Goal: Information Seeking & Learning: Learn about a topic

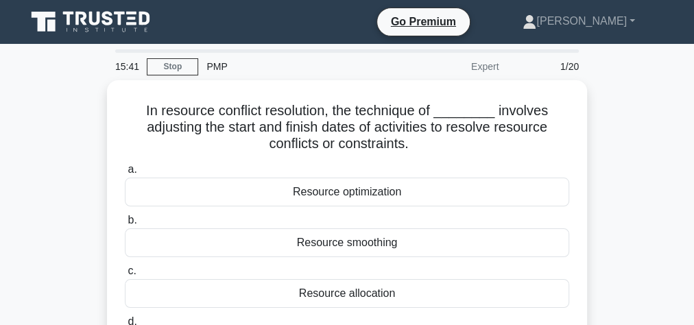
click at [96, 20] on icon at bounding box center [92, 22] width 132 height 26
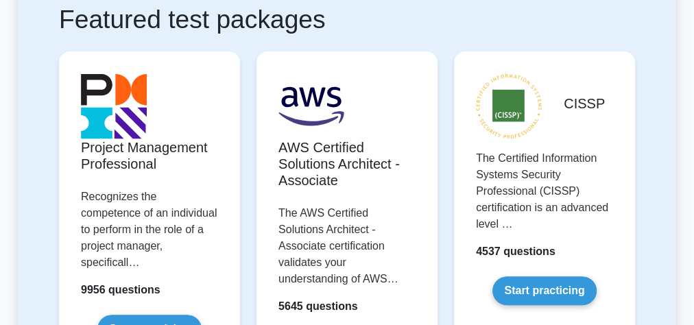
scroll to position [274, 0]
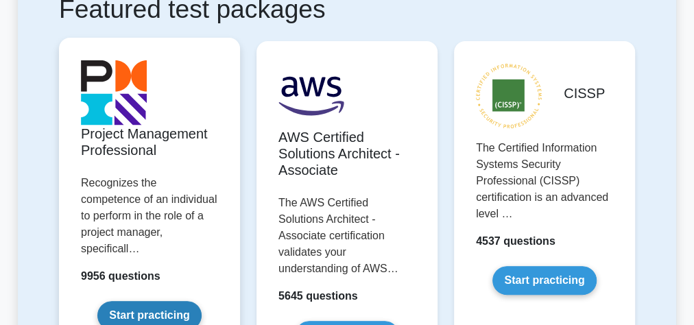
click at [145, 301] on link "Start practicing" at bounding box center [149, 315] width 104 height 29
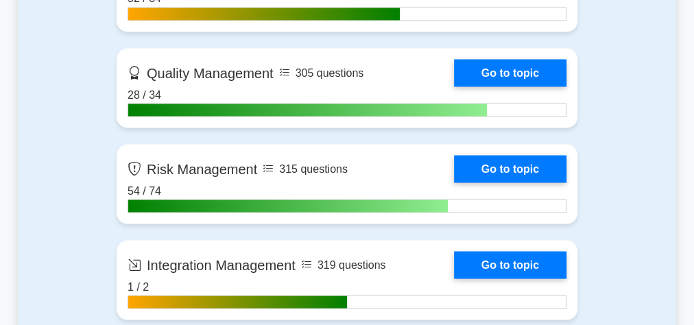
scroll to position [1207, 0]
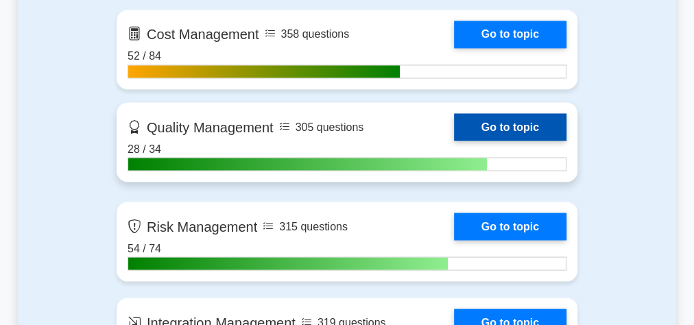
click at [454, 133] on link "Go to topic" at bounding box center [510, 126] width 112 height 27
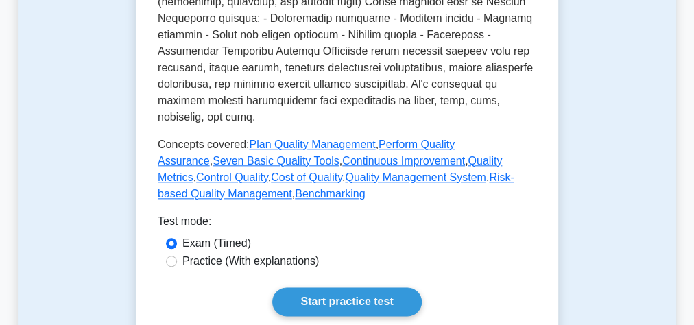
scroll to position [823, 0]
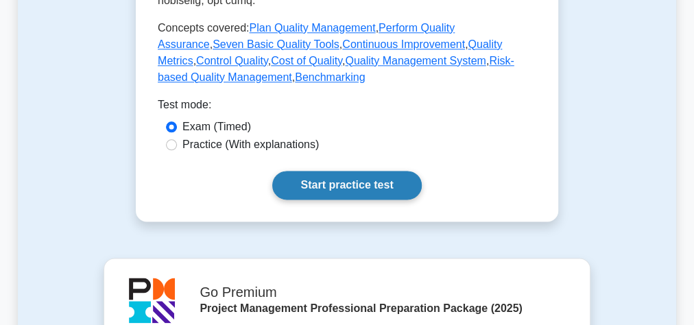
click at [331, 171] on link "Start practice test" at bounding box center [346, 185] width 149 height 29
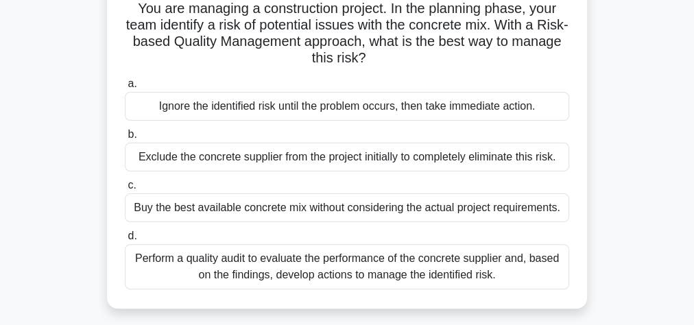
scroll to position [110, 0]
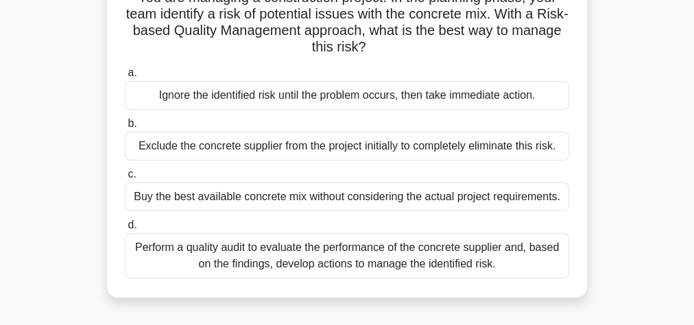
click at [324, 256] on div "Perform a quality audit to evaluate the performance of the concrete supplier an…" at bounding box center [347, 255] width 444 height 45
click at [125, 230] on input "d. Perform a quality audit to evaluate the performance of the concrete supplier…" at bounding box center [125, 225] width 0 height 9
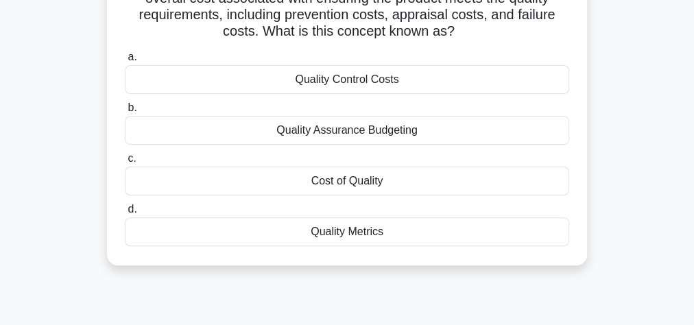
scroll to position [165, 0]
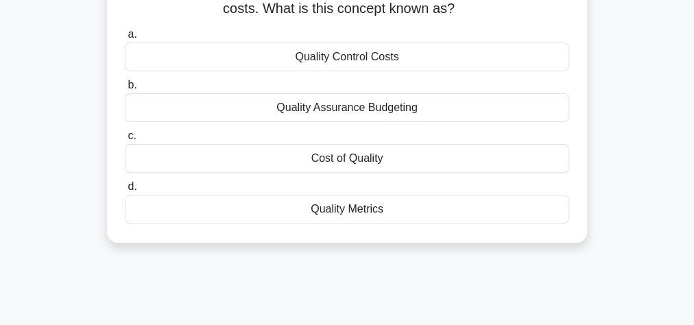
click at [337, 158] on div "Cost of Quality" at bounding box center [347, 158] width 444 height 29
click at [125, 141] on input "c. Cost of Quality" at bounding box center [125, 136] width 0 height 9
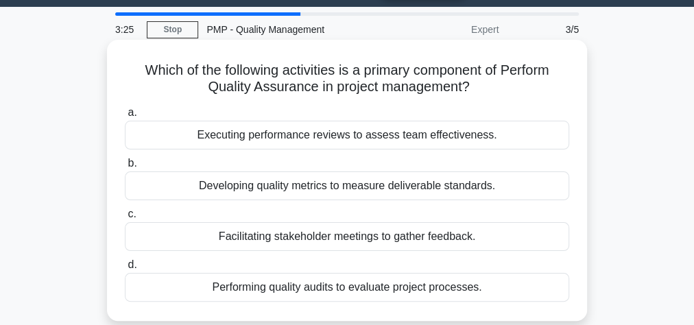
scroll to position [55, 0]
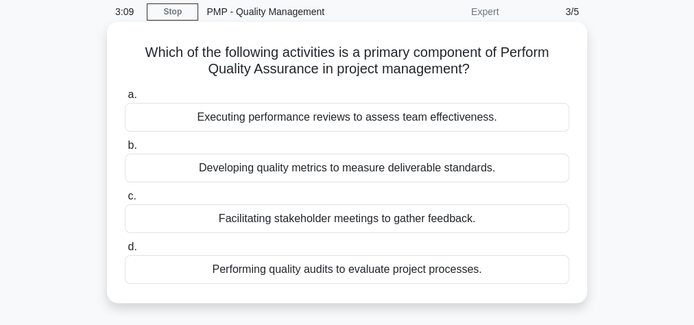
click at [253, 168] on div "Developing quality metrics to measure deliverable standards." at bounding box center [347, 168] width 444 height 29
click at [125, 150] on input "b. Developing quality metrics to measure deliverable standards." at bounding box center [125, 145] width 0 height 9
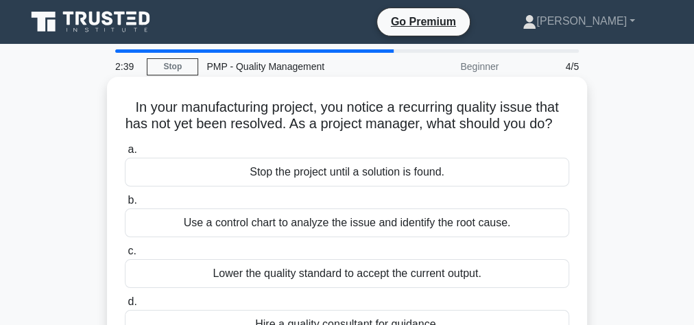
scroll to position [110, 0]
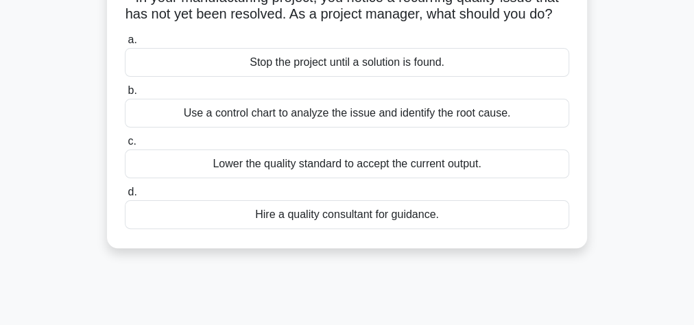
click at [417, 128] on div "Use a control chart to analyze the issue and identify the root cause." at bounding box center [347, 113] width 444 height 29
click at [125, 95] on input "b. Use a control chart to analyze the issue and identify the root cause." at bounding box center [125, 90] width 0 height 9
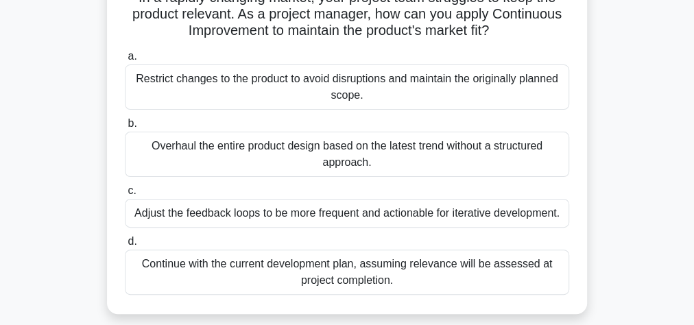
click at [310, 215] on div "Adjust the feedback loops to be more frequent and actionable for iterative deve…" at bounding box center [347, 213] width 444 height 29
click at [125, 195] on input "c. Adjust the feedback loops to be more frequent and actionable for iterative d…" at bounding box center [125, 191] width 0 height 9
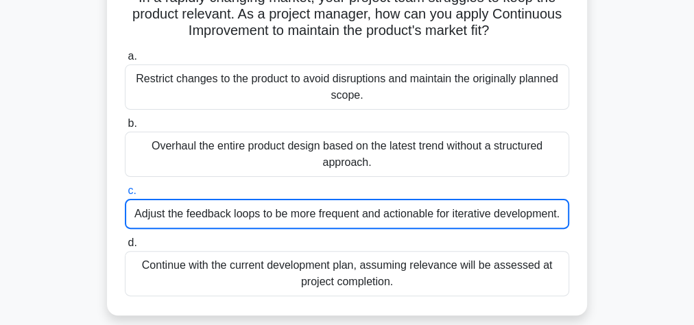
scroll to position [0, 0]
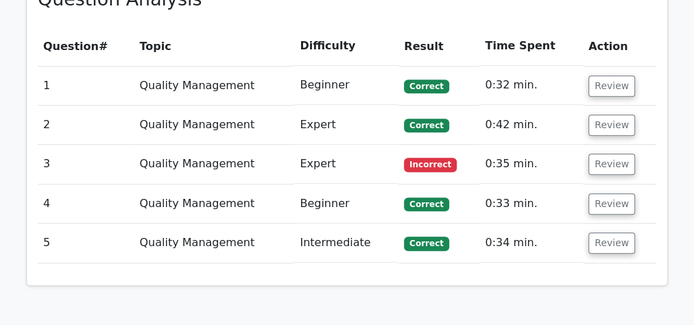
scroll to position [658, 0]
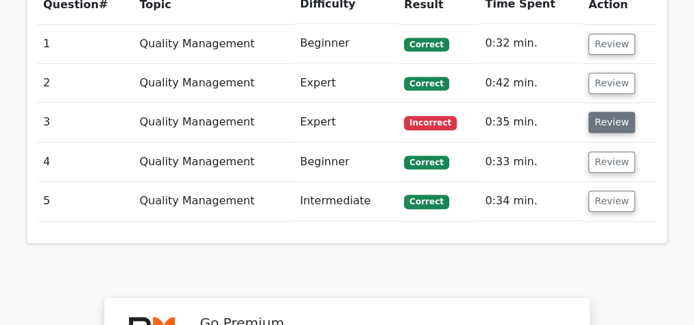
click at [607, 120] on button "Review" at bounding box center [611, 122] width 47 height 21
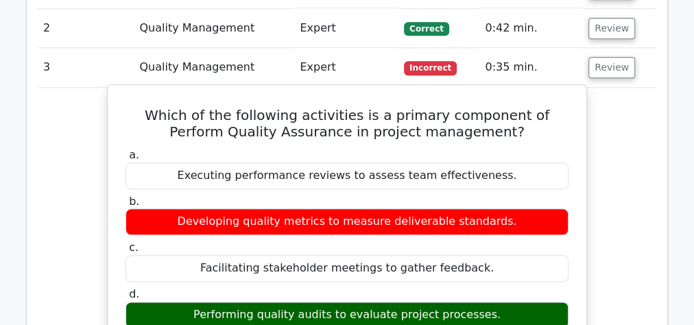
scroll to position [768, 0]
